Goal: Find specific page/section: Find specific page/section

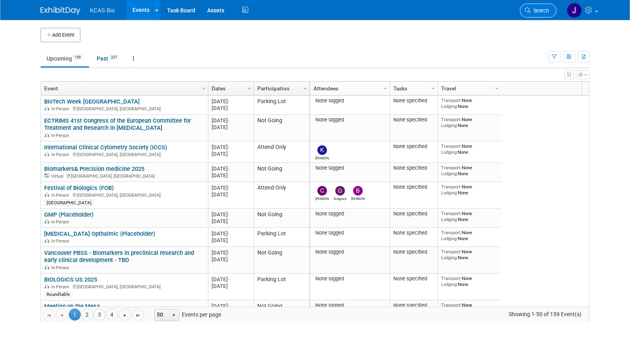
click at [537, 11] on span "Search" at bounding box center [540, 11] width 18 height 6
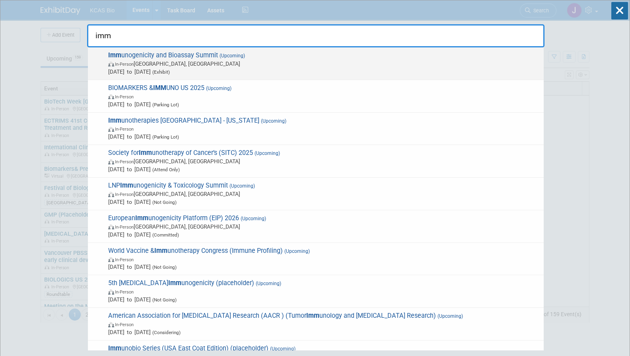
type input "imm"
click at [174, 58] on span "Imm unogenicity and Bioassay Summit (Upcoming) In-Person [GEOGRAPHIC_DATA], [GE…" at bounding box center [323, 63] width 434 height 24
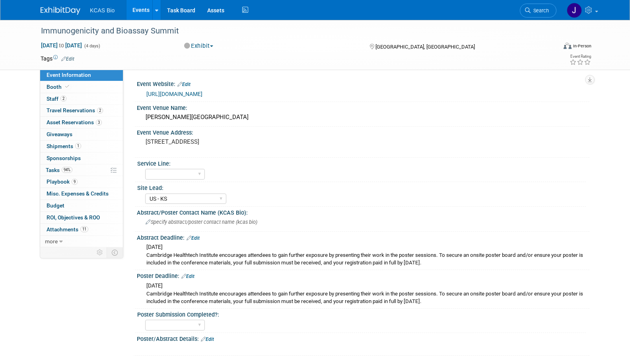
select select "US - KS"
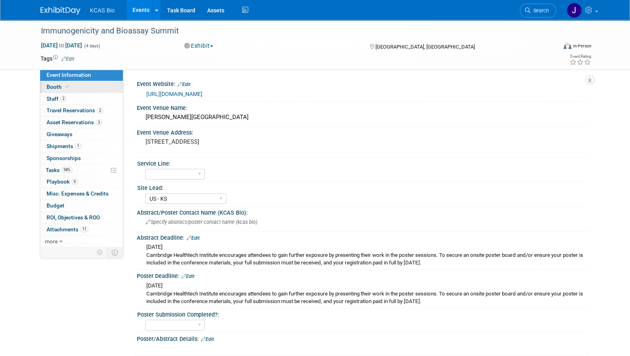
click at [56, 88] on span "Booth" at bounding box center [59, 87] width 24 height 6
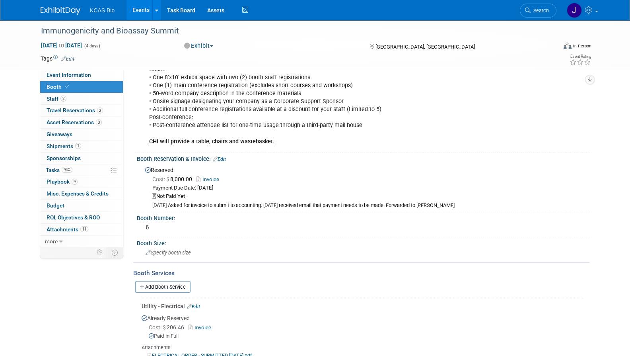
scroll to position [144, 0]
click at [216, 176] on link "Invoice" at bounding box center [210, 179] width 27 height 6
click at [536, 10] on span "Search" at bounding box center [540, 11] width 18 height 6
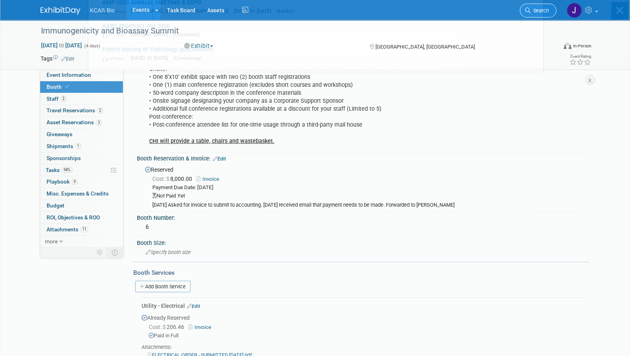
scroll to position [0, 0]
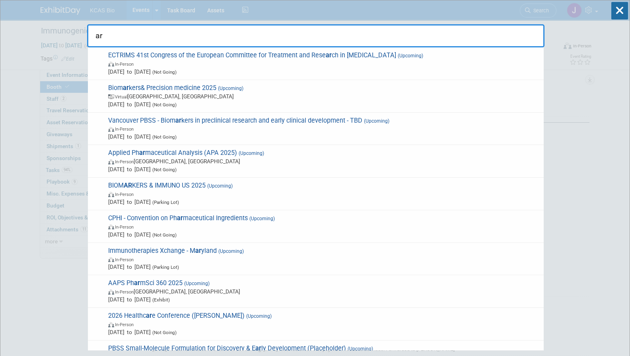
type input "a"
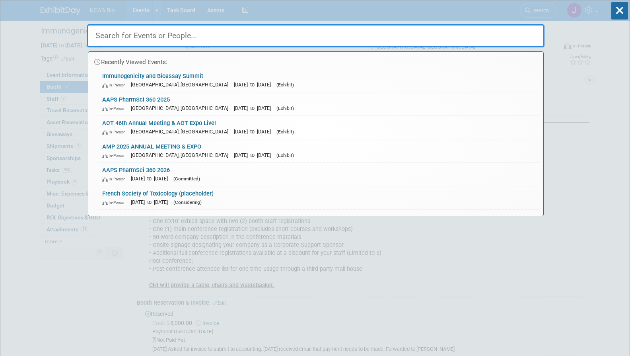
paste input "Alliance for Regenerative Medicine"
type input "Alliance for Regenerative Medicine"
